Goal: Book appointment/travel/reservation

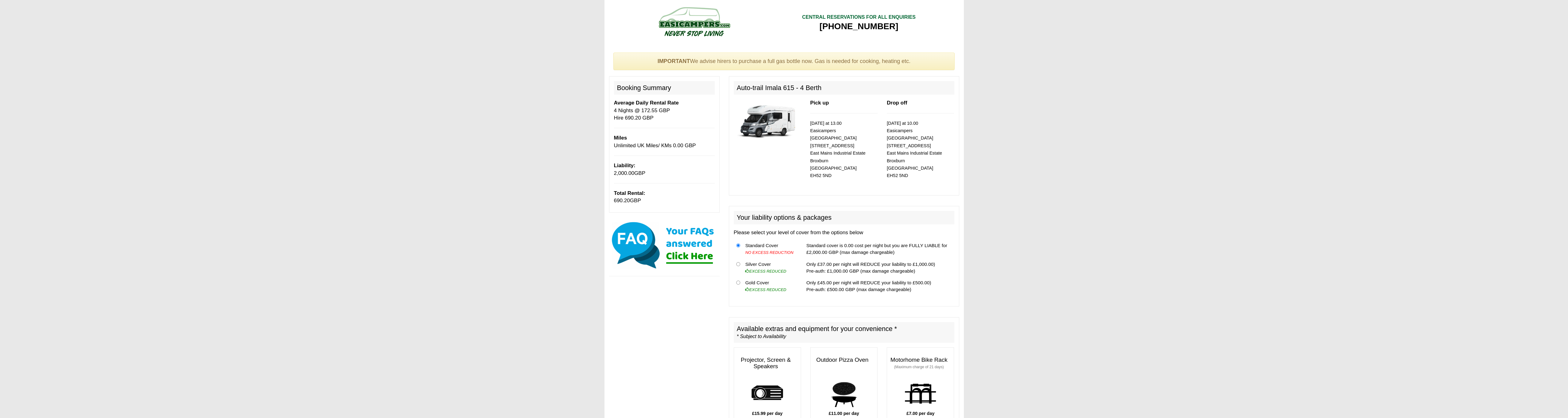
click at [437, 227] on img at bounding box center [664, 245] width 111 height 49
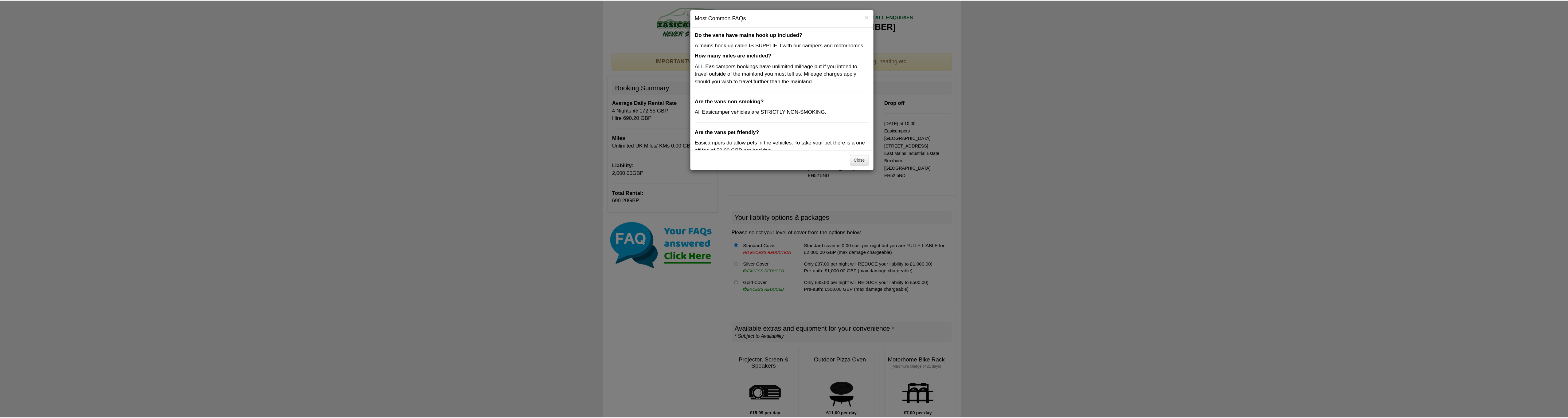
scroll to position [176, 0]
click at [437, 161] on button "Close" at bounding box center [862, 160] width 19 height 10
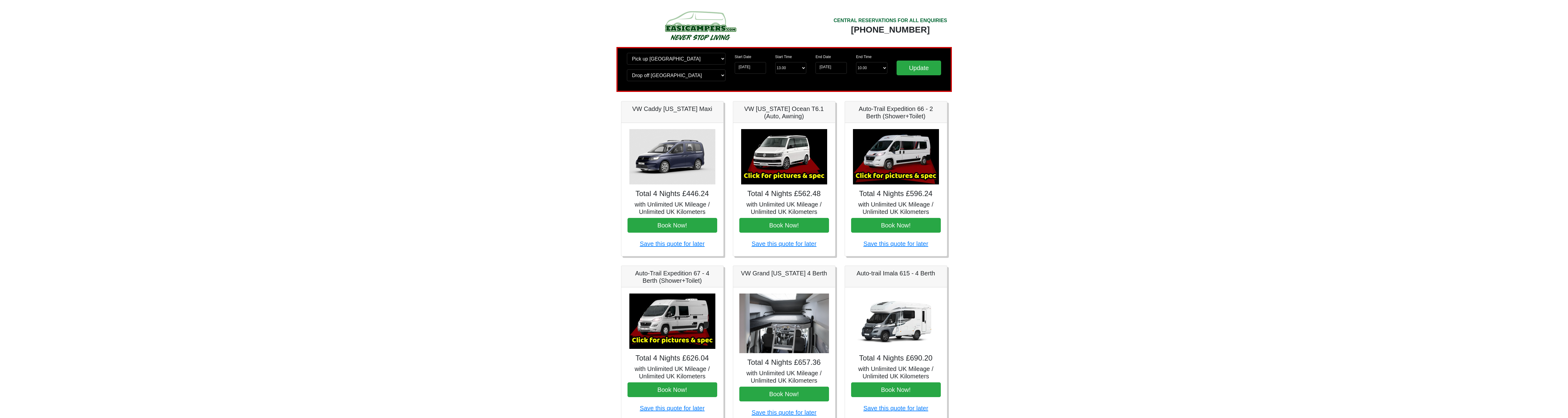
scroll to position [98, 0]
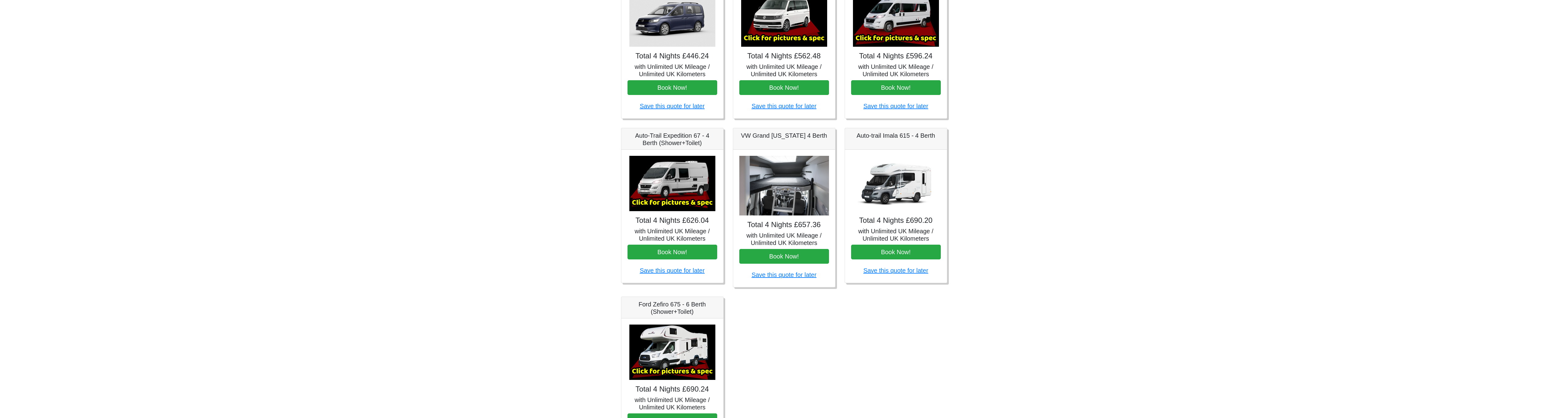
scroll to position [146, 0]
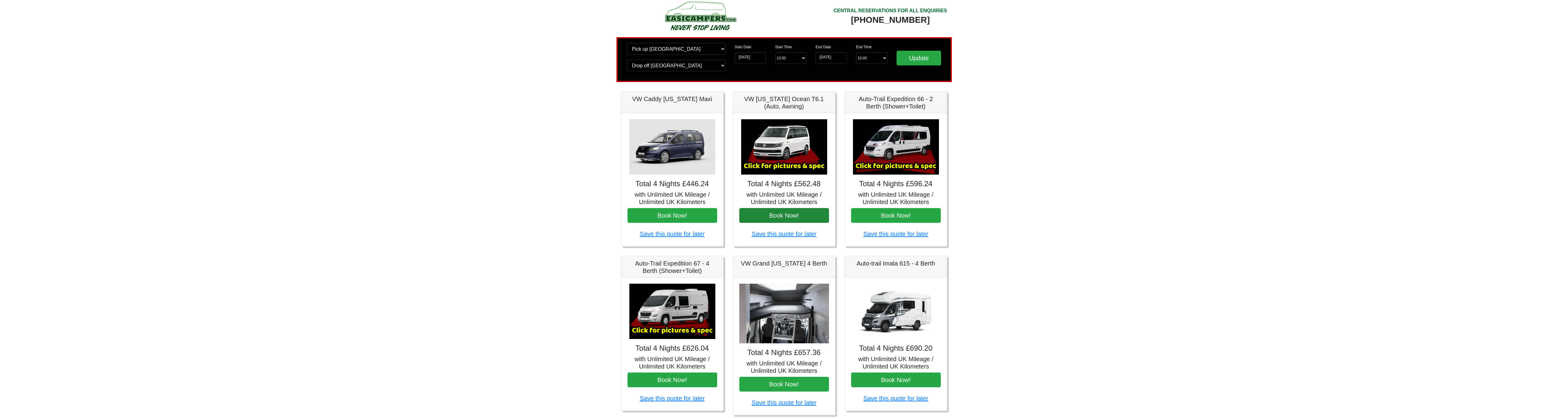
scroll to position [11, 0]
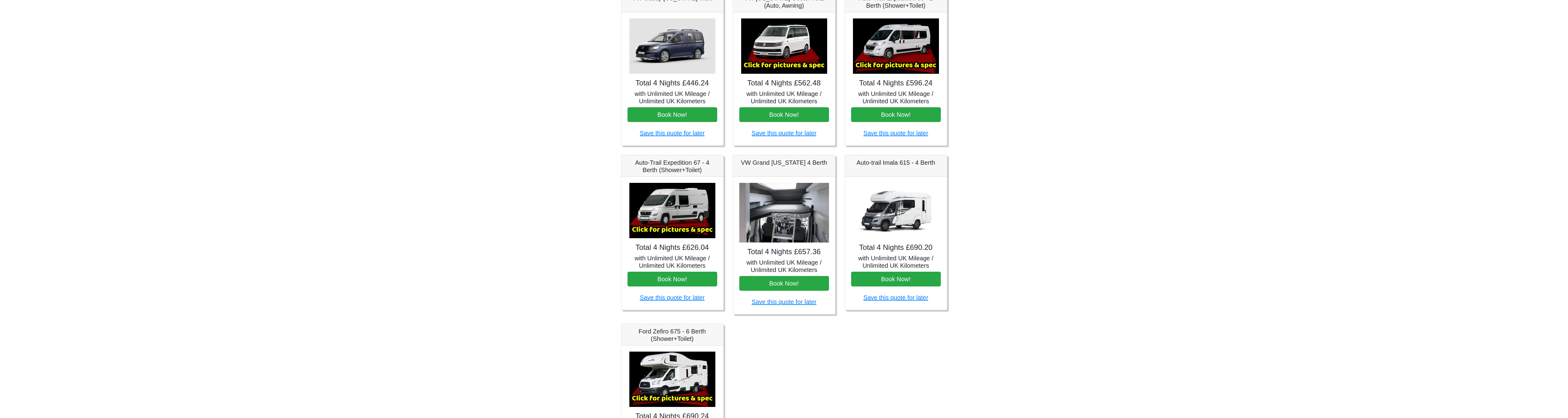
scroll to position [112, 0]
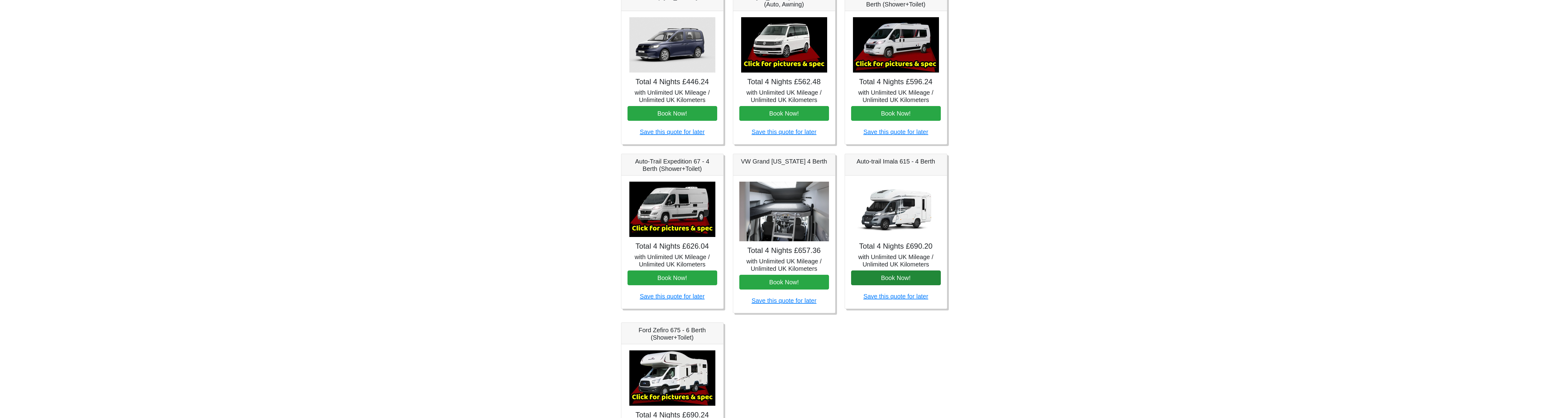
click at [892, 277] on button "Book Now!" at bounding box center [896, 278] width 90 height 15
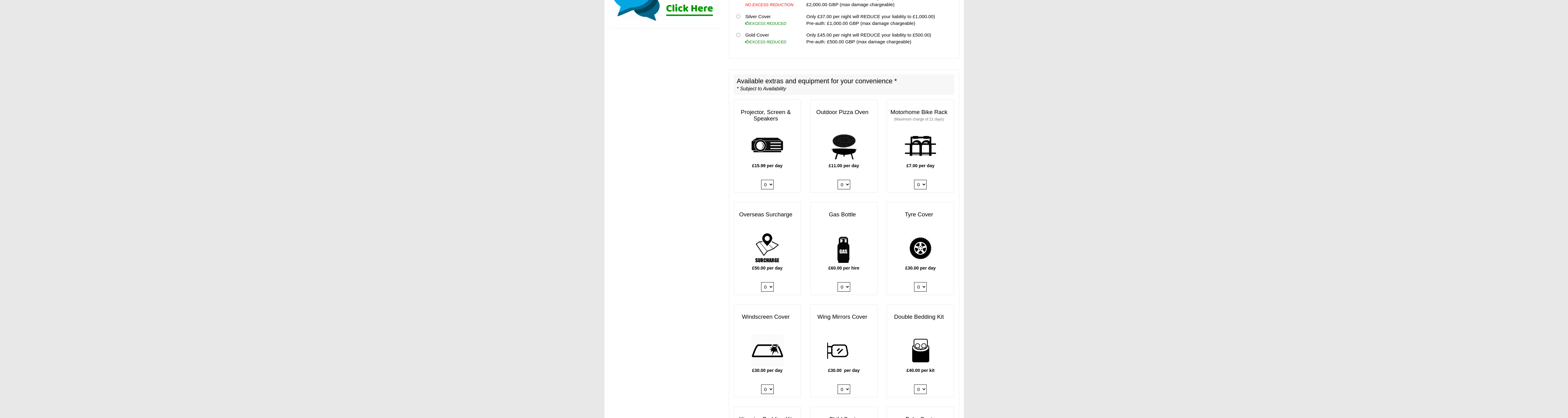
scroll to position [282, 0]
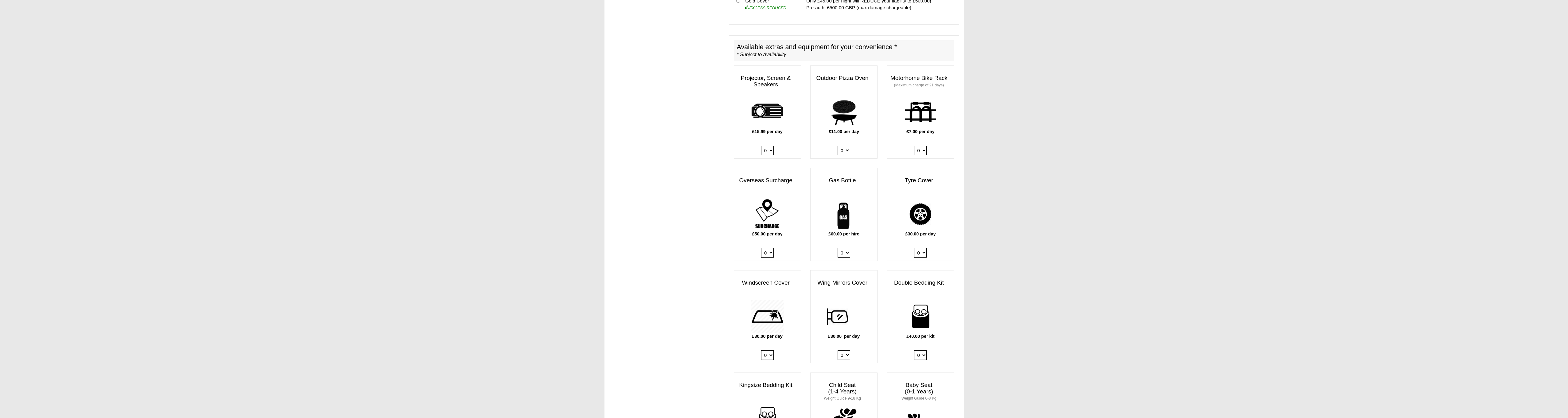
select select "Gas Bottle x QTY 1 @ 60.00 GBP per hire."
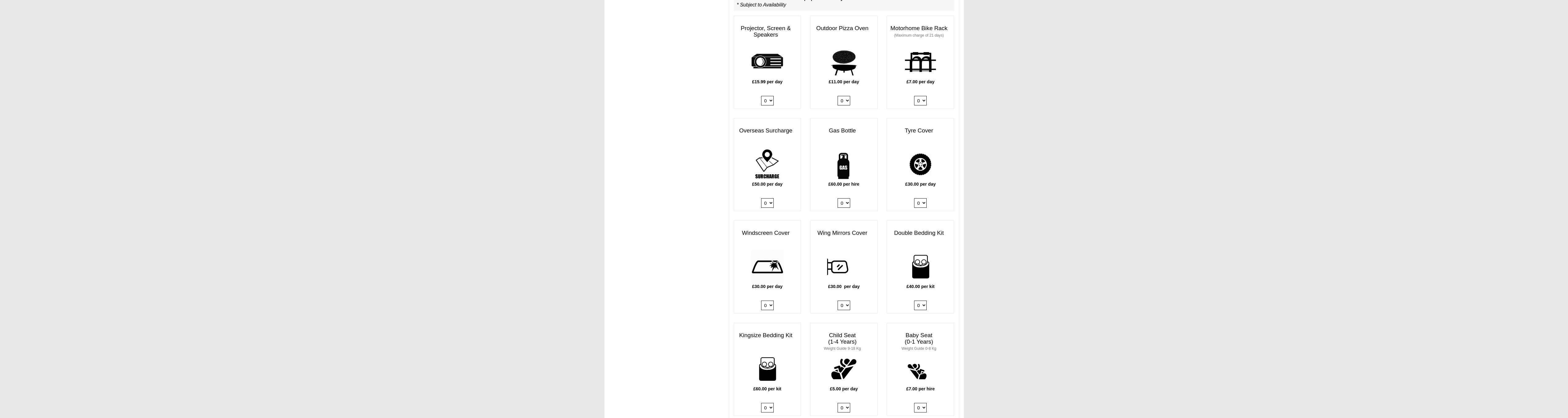
scroll to position [340, 0]
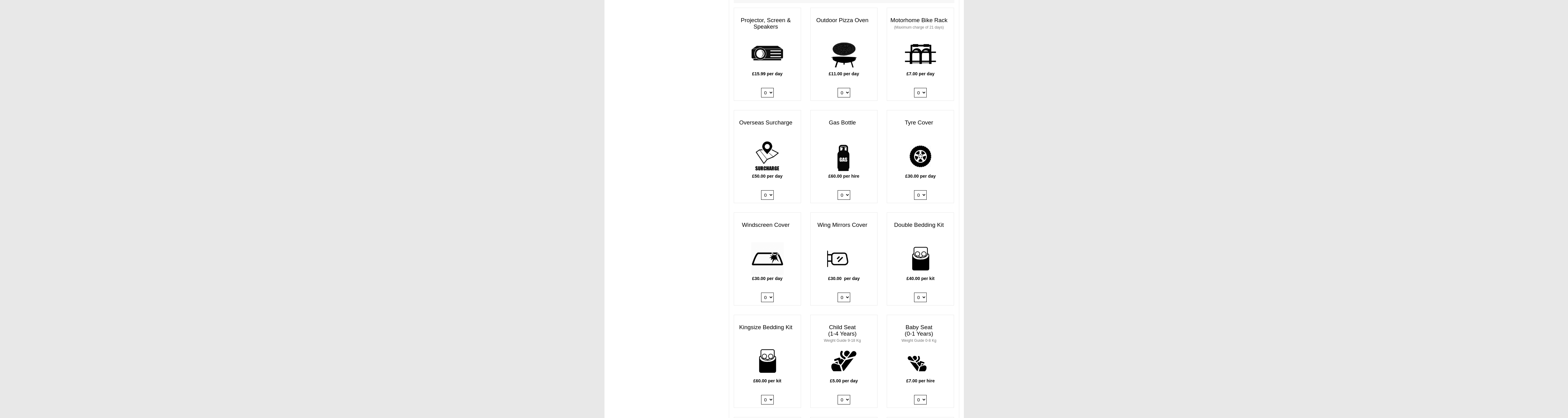
select select "Double Bedding Kit x QTY 1 @ 40.00 GBP per kit."
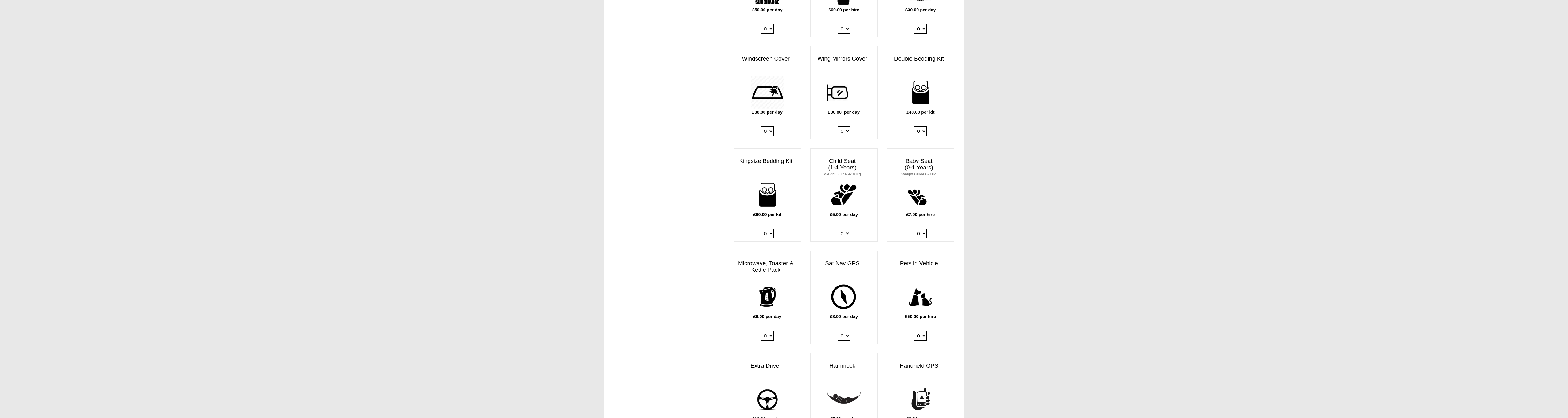
scroll to position [540, 0]
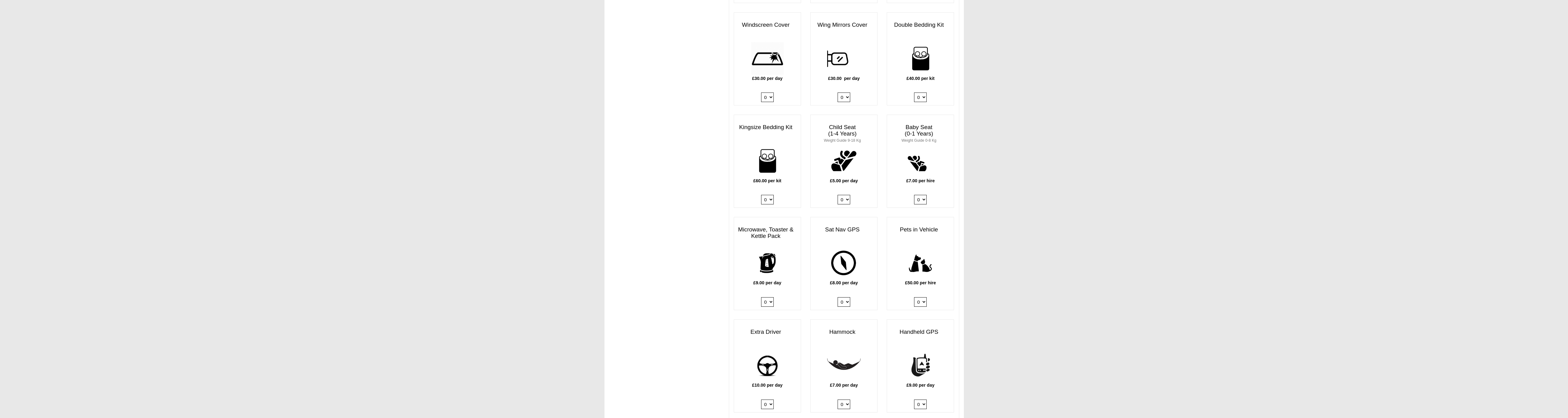
select select "Pets in vehicle @ 50.00 GBP per hire"
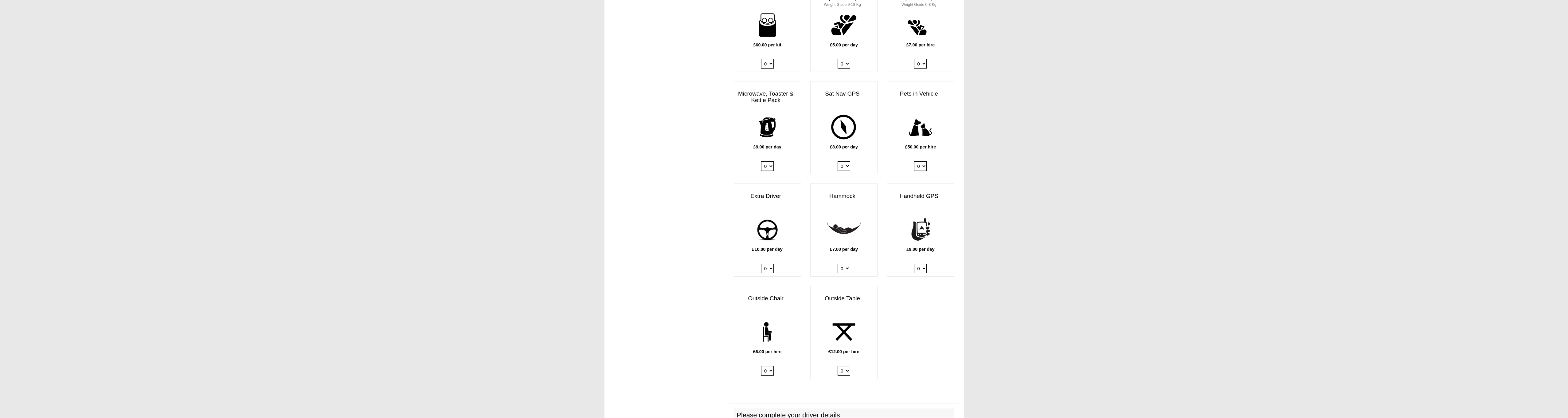
scroll to position [679, 0]
select select "Outside Chair x QTY 2 @ 6.00 GBP per hire."
select select
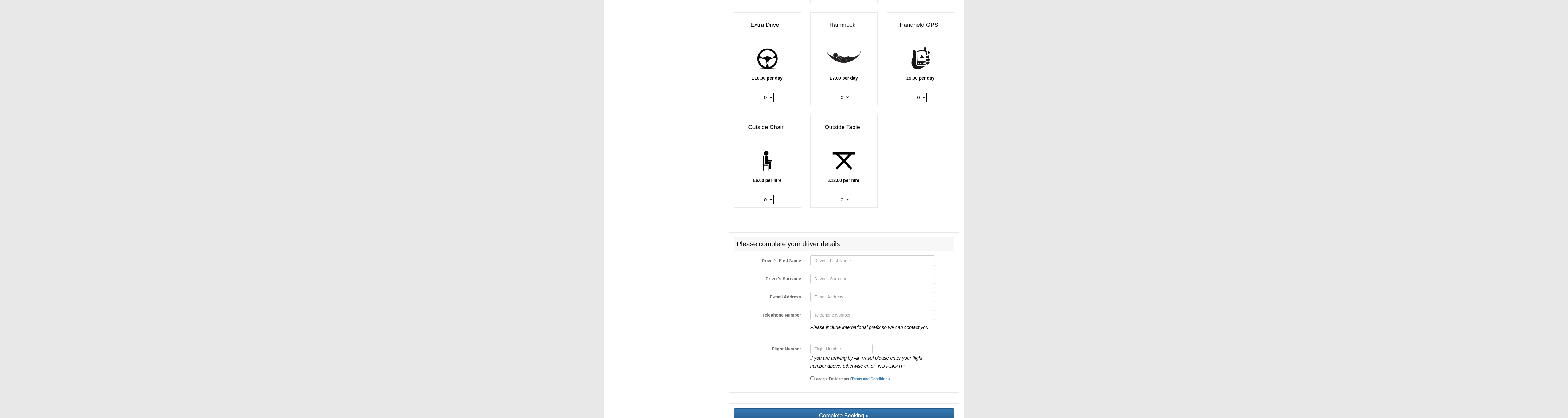
scroll to position [848, 0]
type input "[PERSON_NAME]"
type input "[EMAIL_ADDRESS][DOMAIN_NAME]"
click at [929, 309] on input "07798750931" at bounding box center [873, 314] width 125 height 10
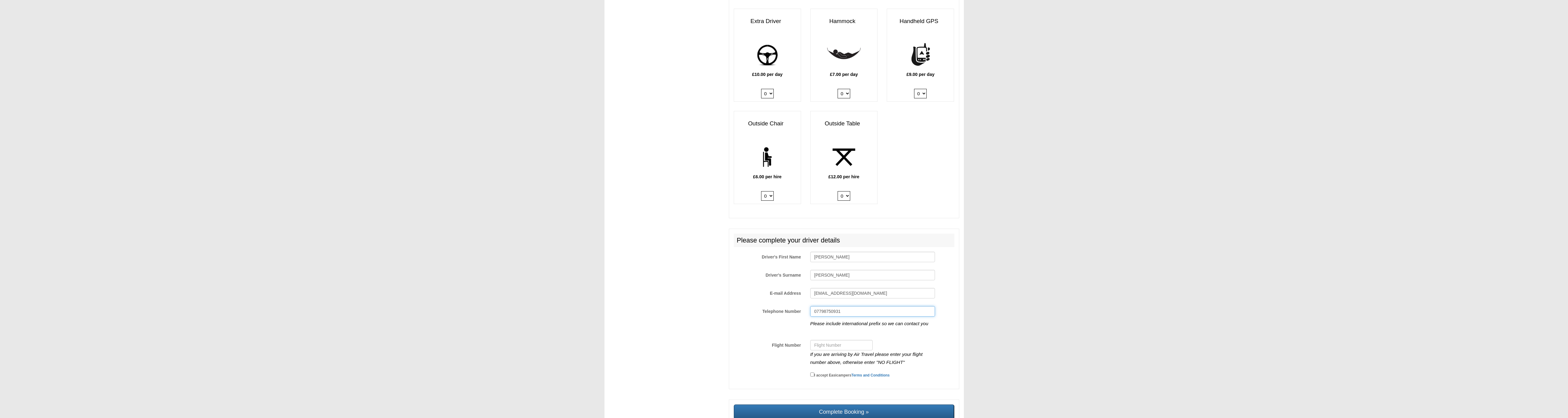
scroll to position [862, 0]
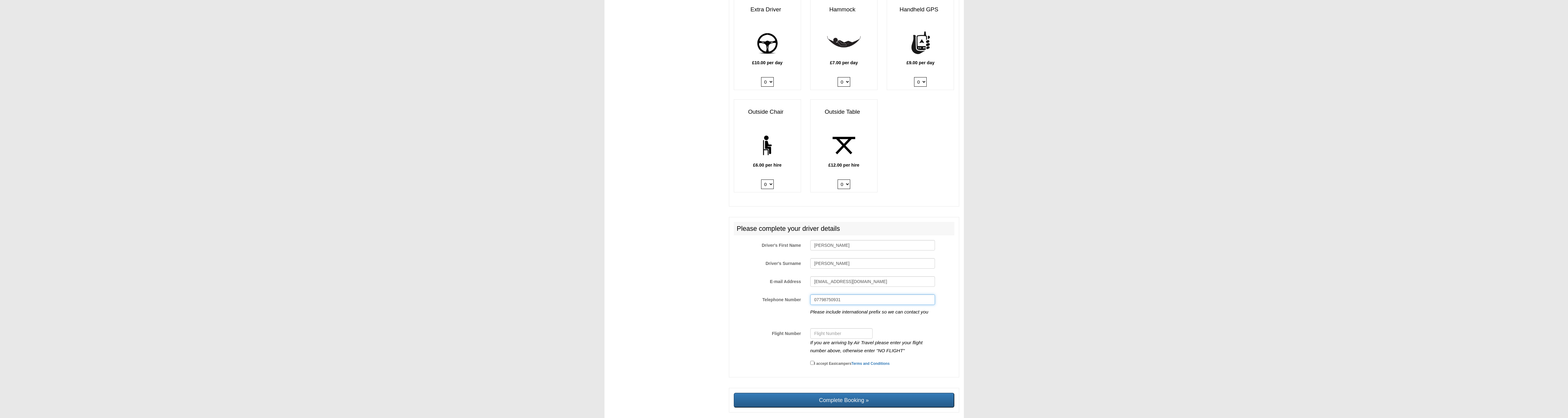
type input "07798750931"
click at [813, 361] on input "I accept Easicampers Terms and Conditions" at bounding box center [812, 363] width 4 height 4
checkbox input "true"
click at [851, 393] on input "Complete Booking »" at bounding box center [844, 400] width 220 height 15
click at [827, 328] on input "Flight Number" at bounding box center [841, 333] width 62 height 10
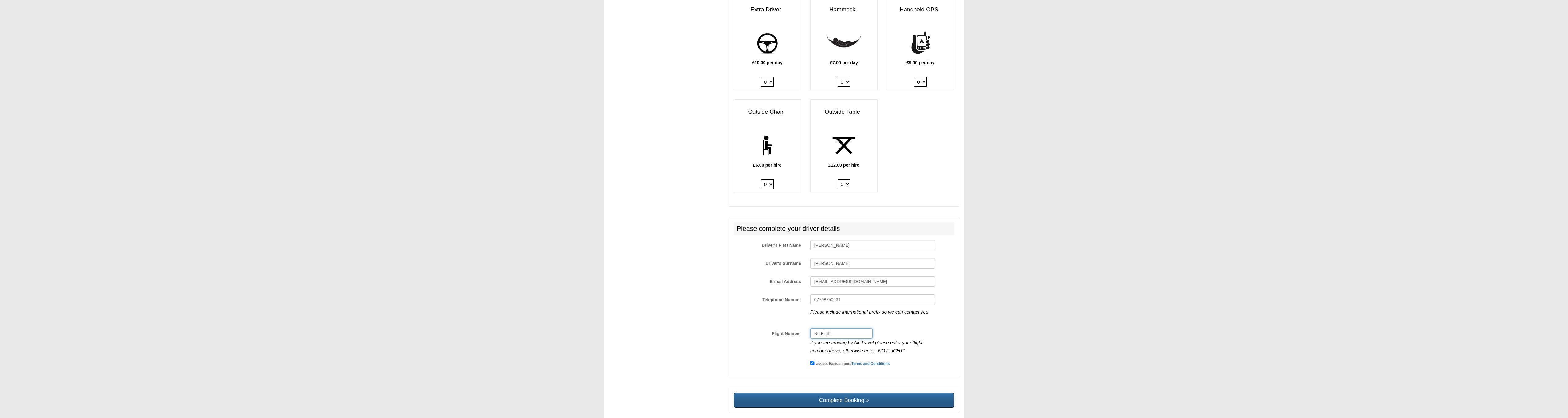
type input "No Flight"
click at [836, 393] on input "Complete Booking »" at bounding box center [844, 400] width 220 height 15
type input "Sending, please wait..."
